Goal: Information Seeking & Learning: Check status

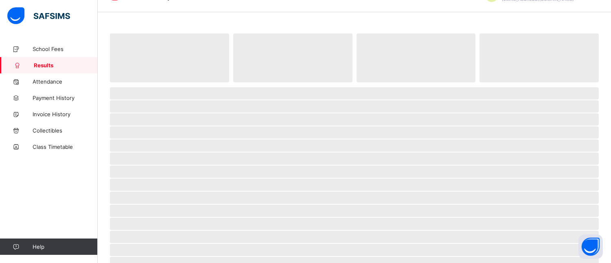
scroll to position [20, 0]
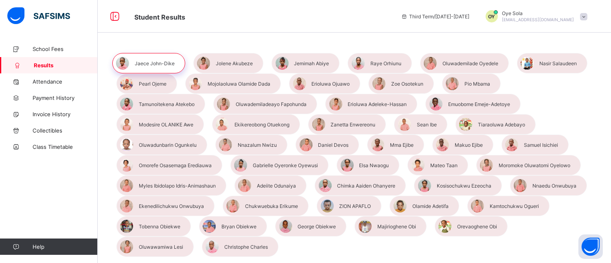
click at [574, 14] on span "Oye Sola" at bounding box center [538, 13] width 72 height 6
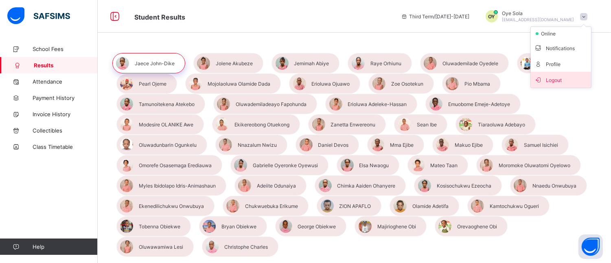
click at [562, 79] on span "Logout" at bounding box center [561, 79] width 54 height 9
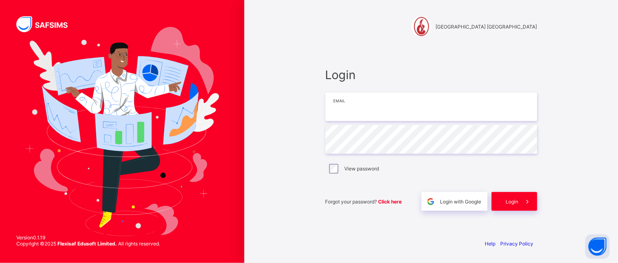
type input "**********"
click at [516, 198] on span "Login" at bounding box center [512, 201] width 13 height 6
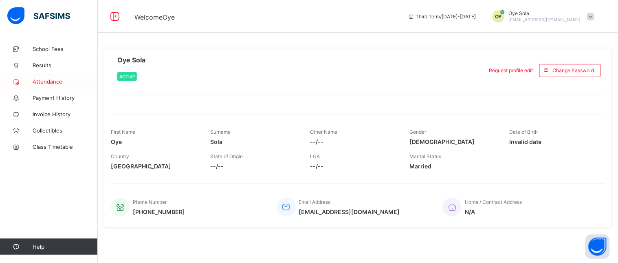
click at [58, 80] on span "Attendance" at bounding box center [65, 81] width 65 height 7
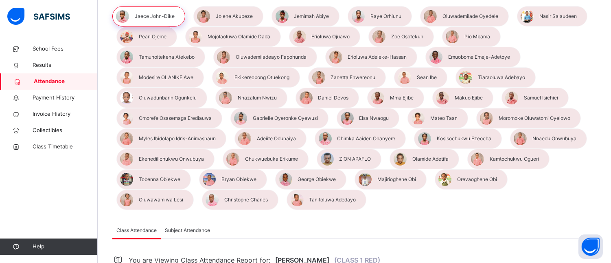
select select "****"
select select "*"
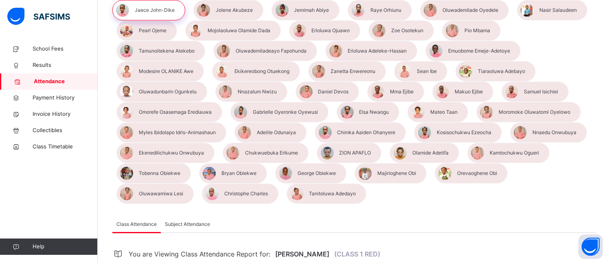
scroll to position [53, 0]
click at [287, 189] on div at bounding box center [327, 193] width 80 height 20
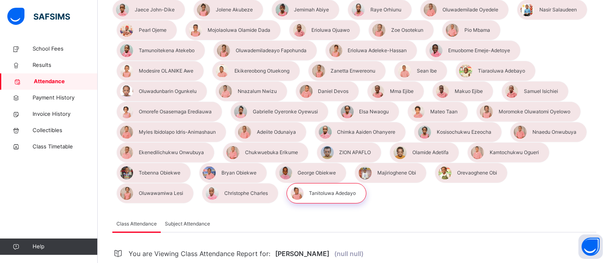
select select "****"
select select "*"
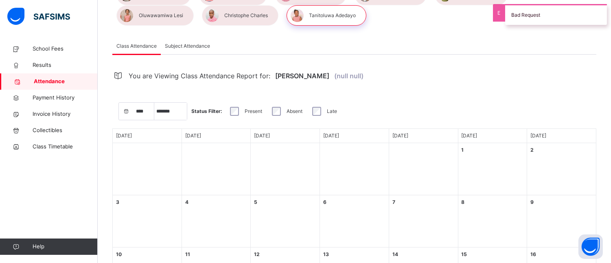
scroll to position [231, 0]
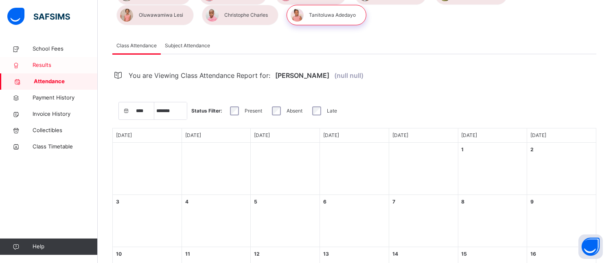
click at [53, 63] on span "Results" at bounding box center [65, 65] width 65 height 8
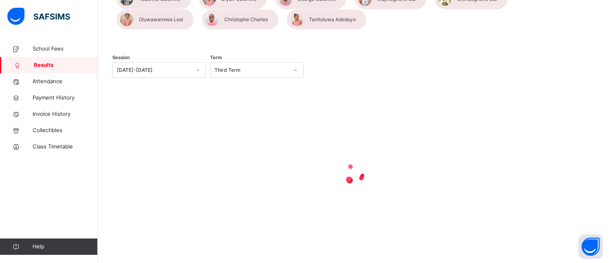
scroll to position [231, 0]
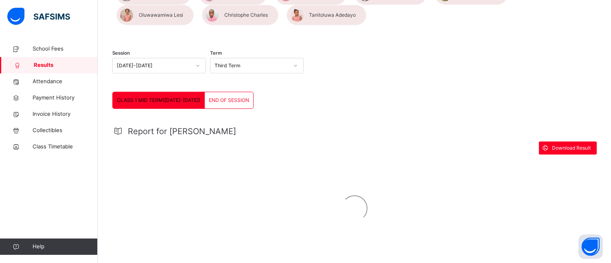
click at [218, 100] on span "END OF SESSION" at bounding box center [229, 100] width 40 height 7
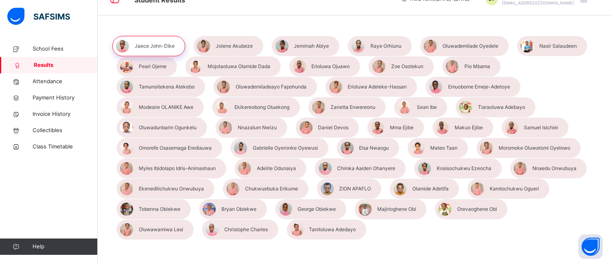
scroll to position [0, 0]
